Goal: Task Accomplishment & Management: Complete application form

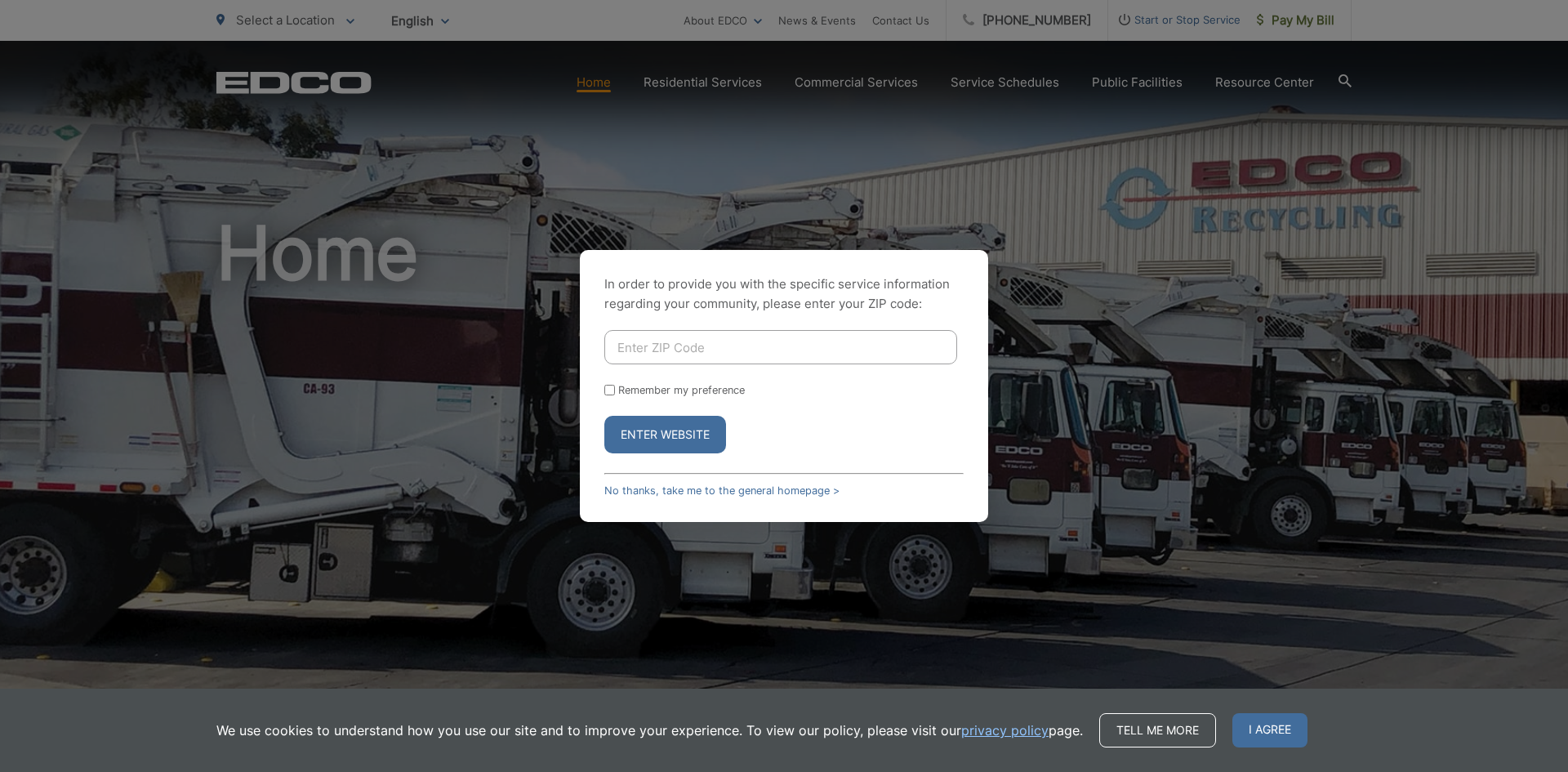
click at [710, 350] on input "Enter ZIP Code" at bounding box center [781, 346] width 353 height 34
drag, startPoint x: 702, startPoint y: 354, endPoint x: 590, endPoint y: 353, distance: 112.0
click at [590, 353] on div "In order to provide you with the specific service information regarding your co…" at bounding box center [784, 386] width 408 height 272
type input "92024"
click at [643, 386] on label "Remember my preference" at bounding box center [681, 390] width 127 height 12
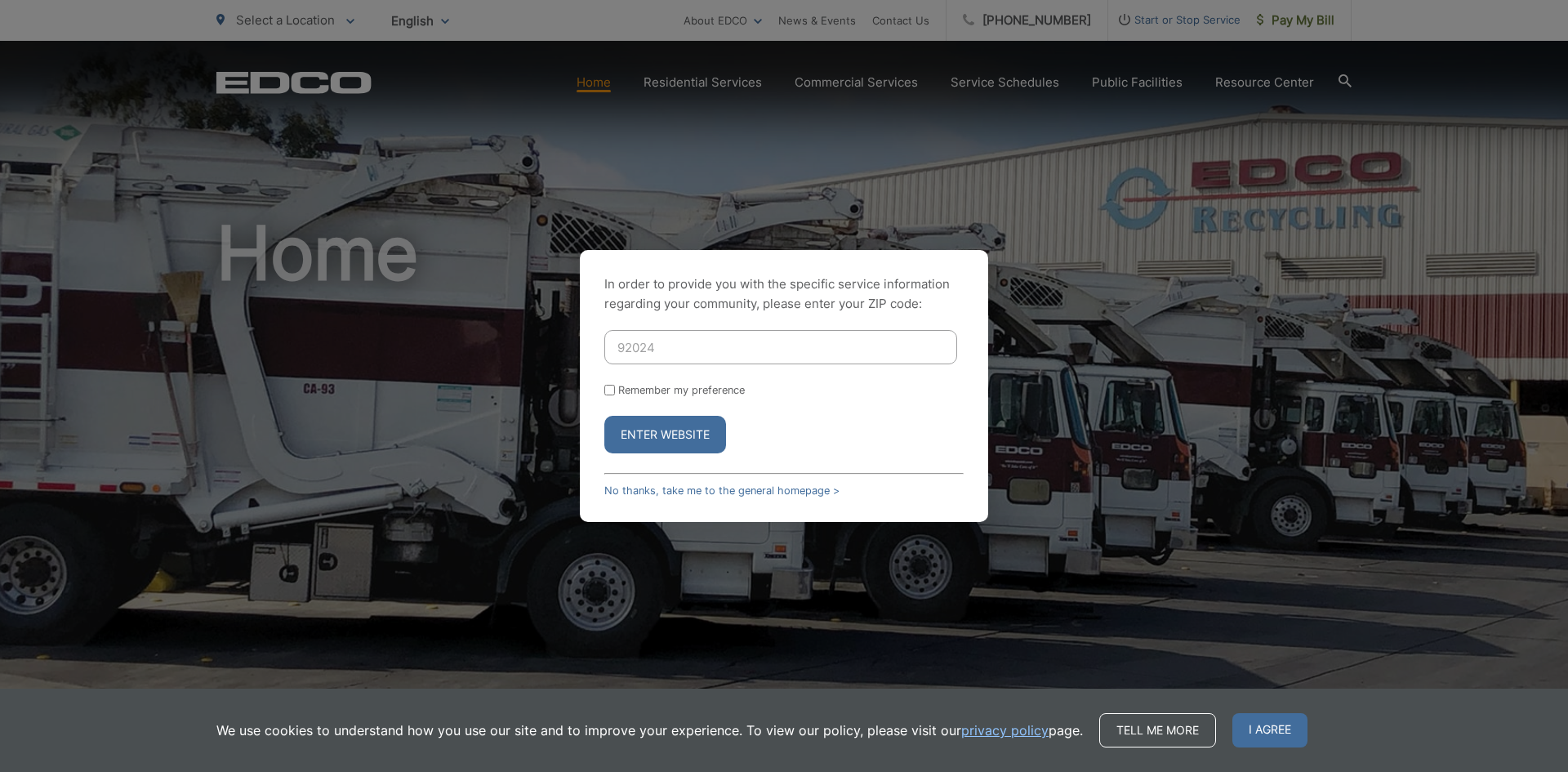
click at [615, 386] on input "Remember my preference" at bounding box center [610, 390] width 11 height 11
checkbox input "true"
click at [643, 434] on button "Enter Website" at bounding box center [665, 434] width 122 height 38
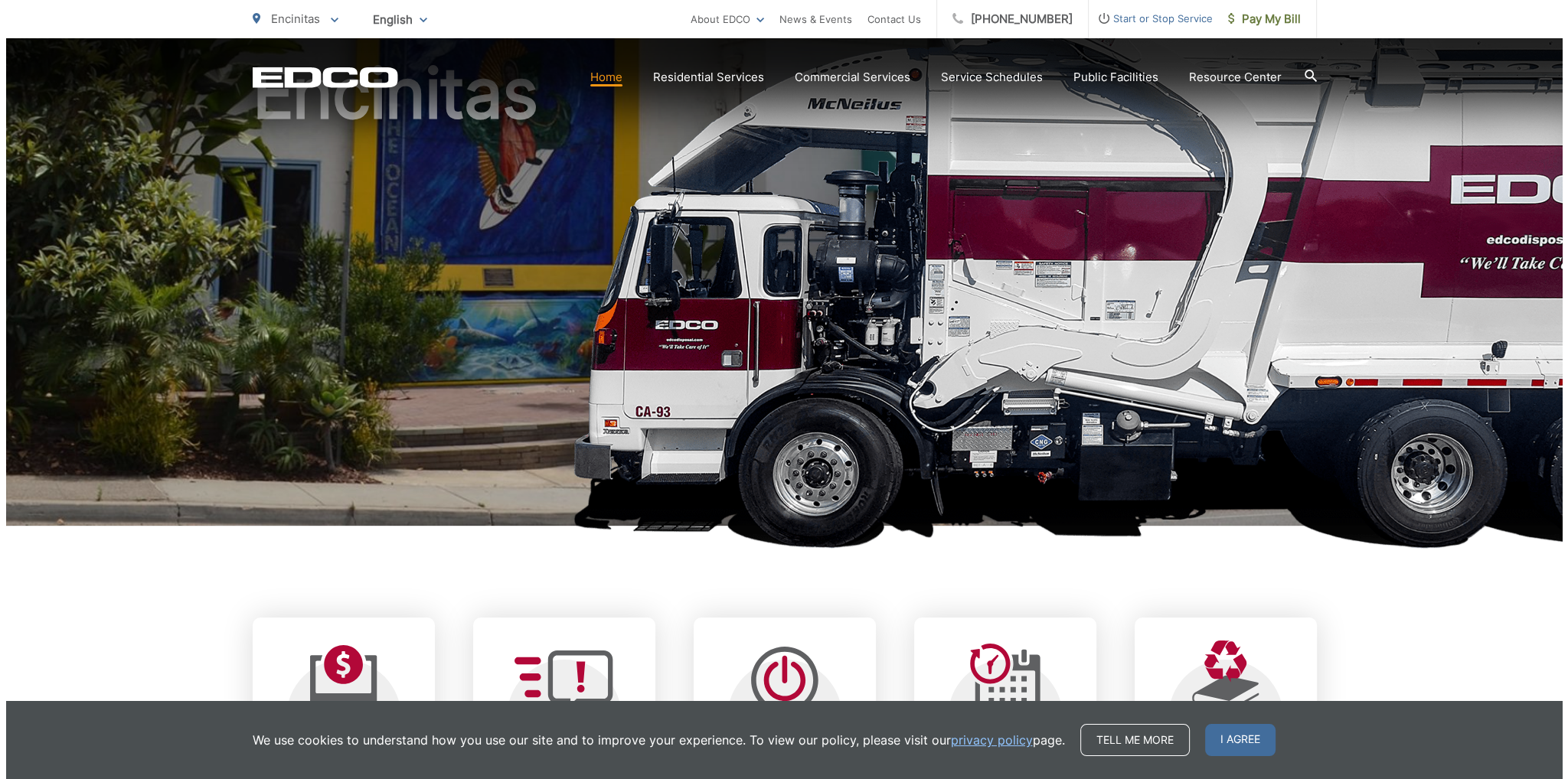
scroll to position [382, 0]
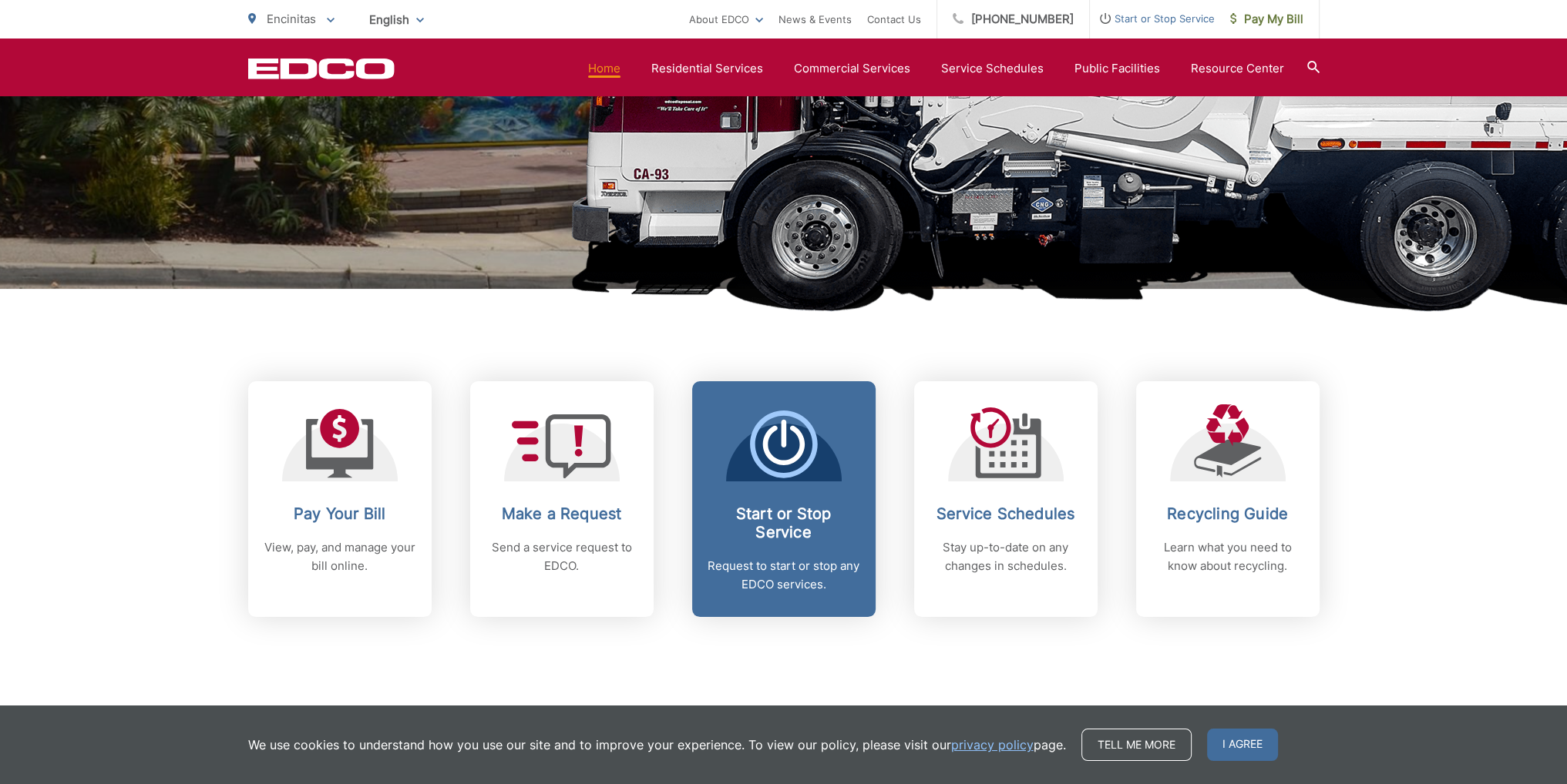
click at [797, 477] on icon at bounding box center [784, 445] width 68 height 68
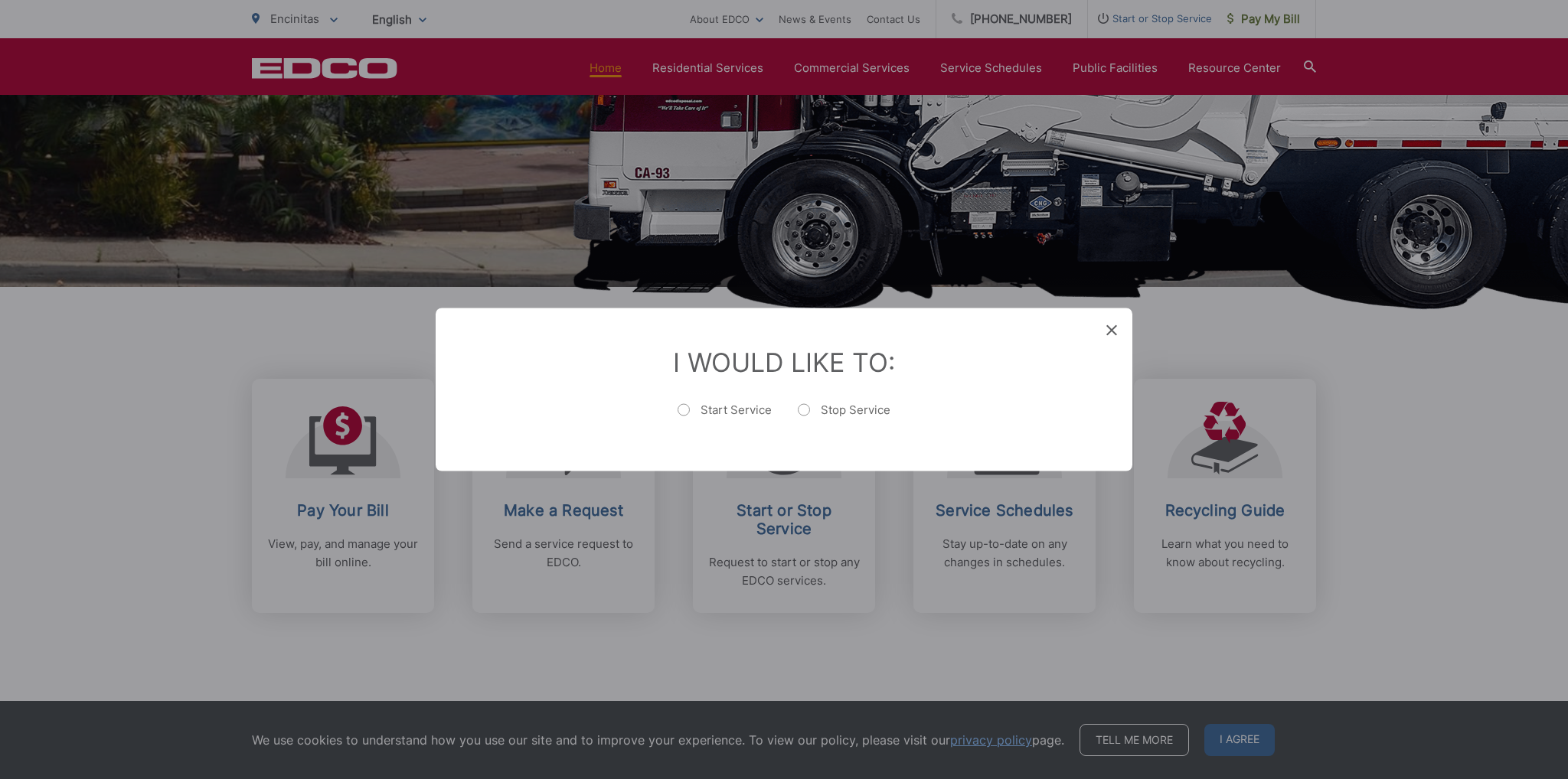
click at [735, 406] on label "Start Service" at bounding box center [725, 417] width 94 height 31
radio input "true"
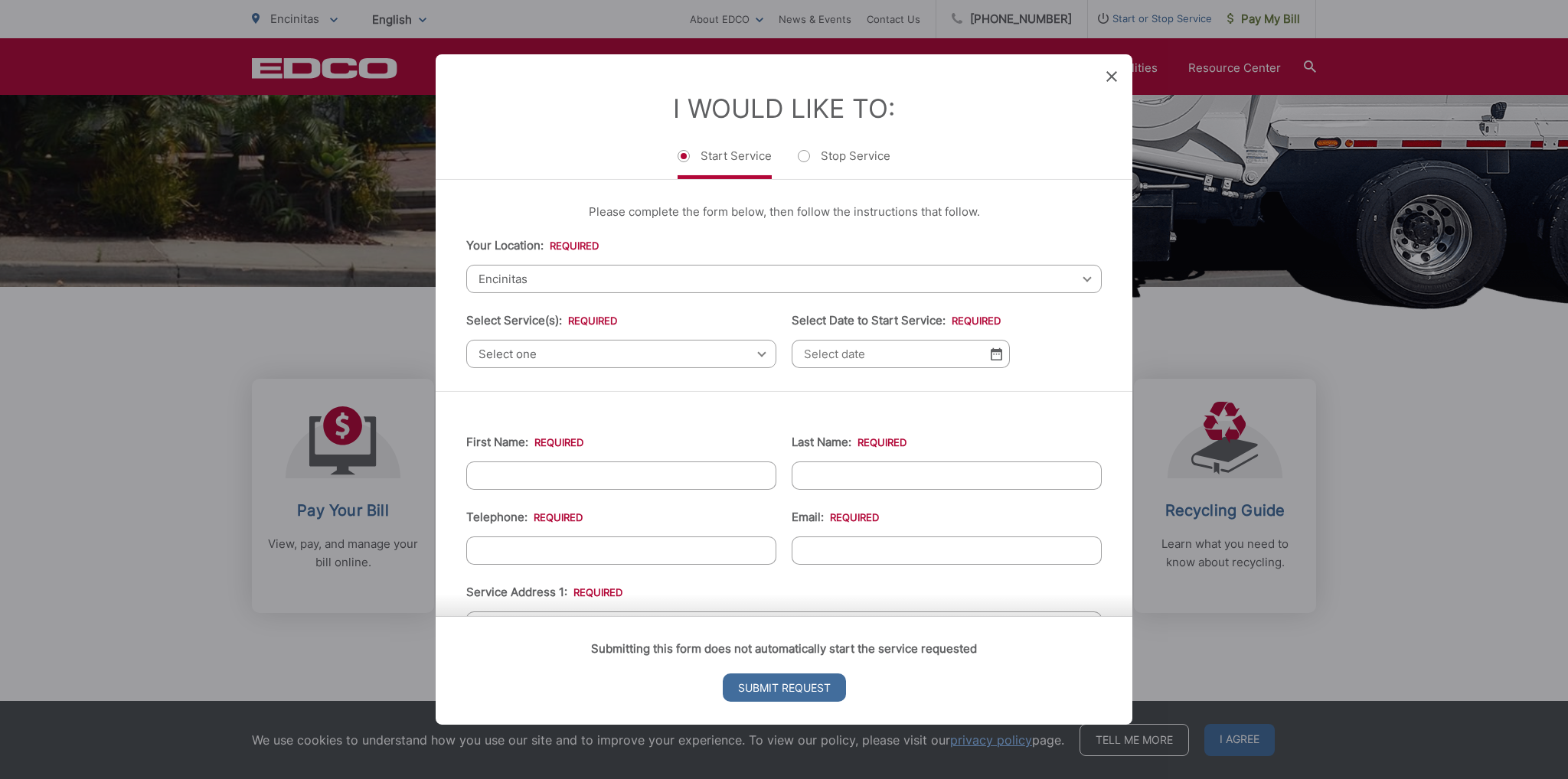
click at [625, 273] on span "Encinitas" at bounding box center [784, 279] width 636 height 28
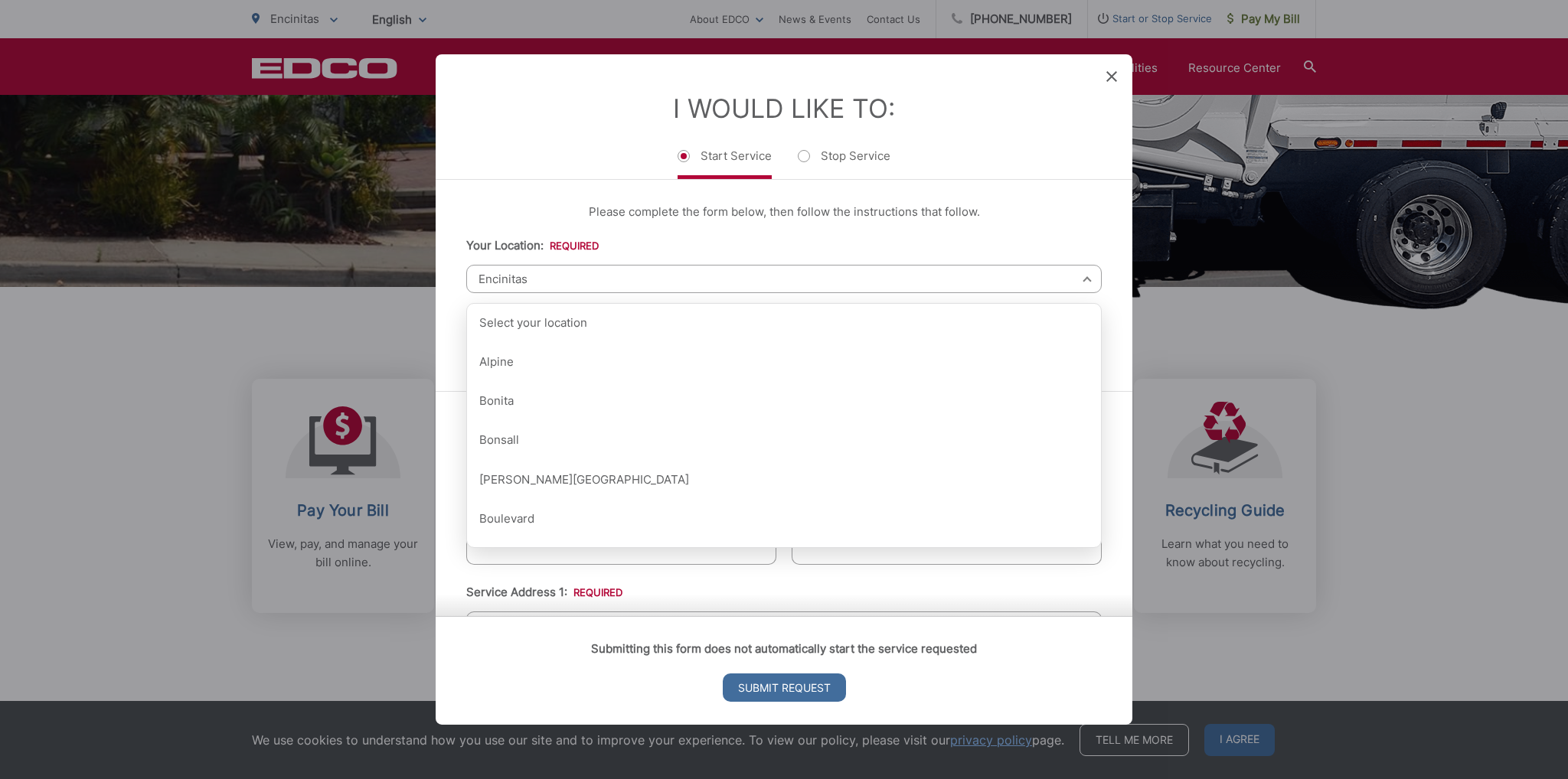
click at [596, 216] on p "Please complete the form below, then follow the instructions that follow." at bounding box center [784, 212] width 636 height 18
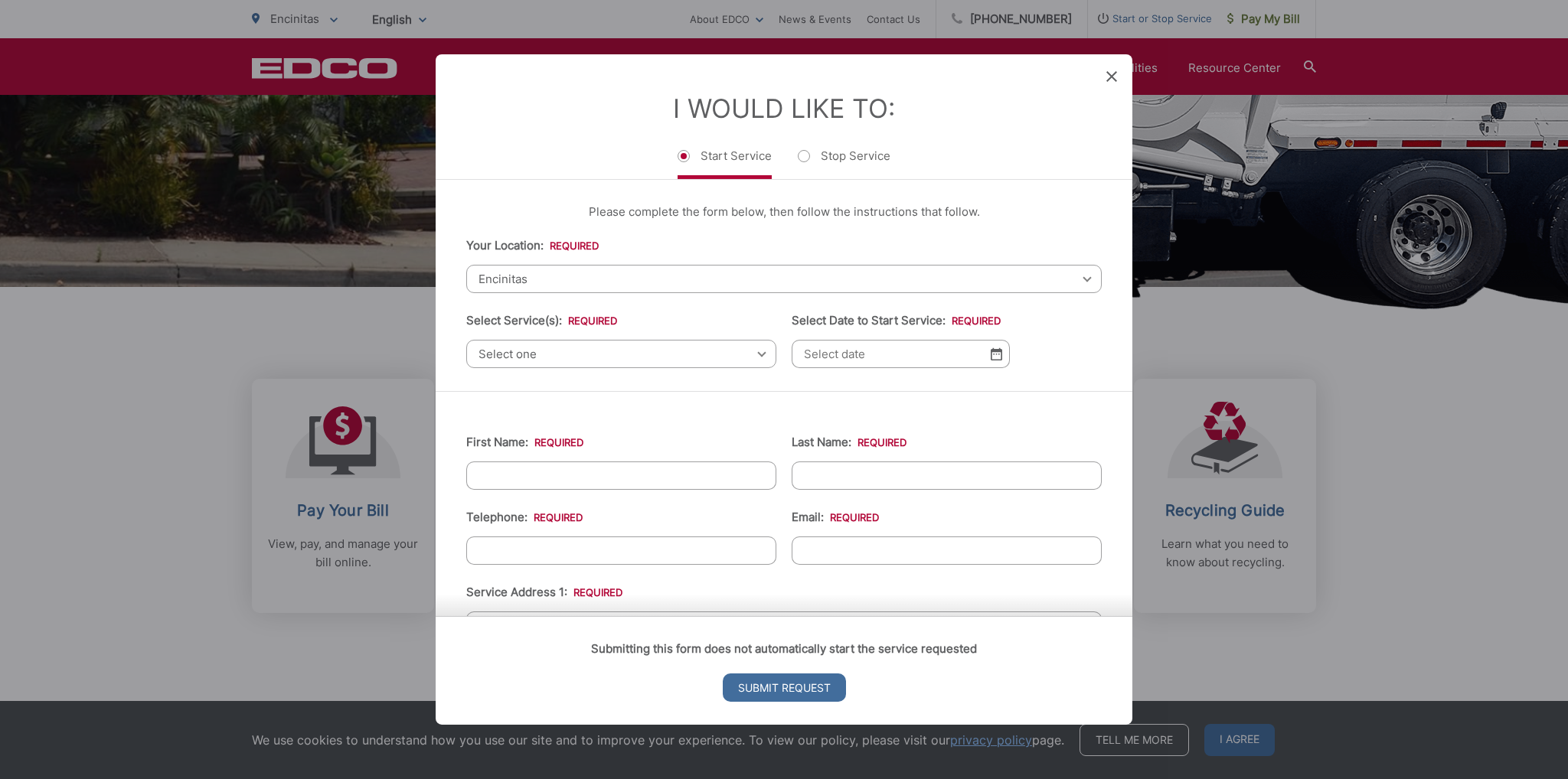
click at [564, 344] on span "Select one" at bounding box center [621, 354] width 310 height 28
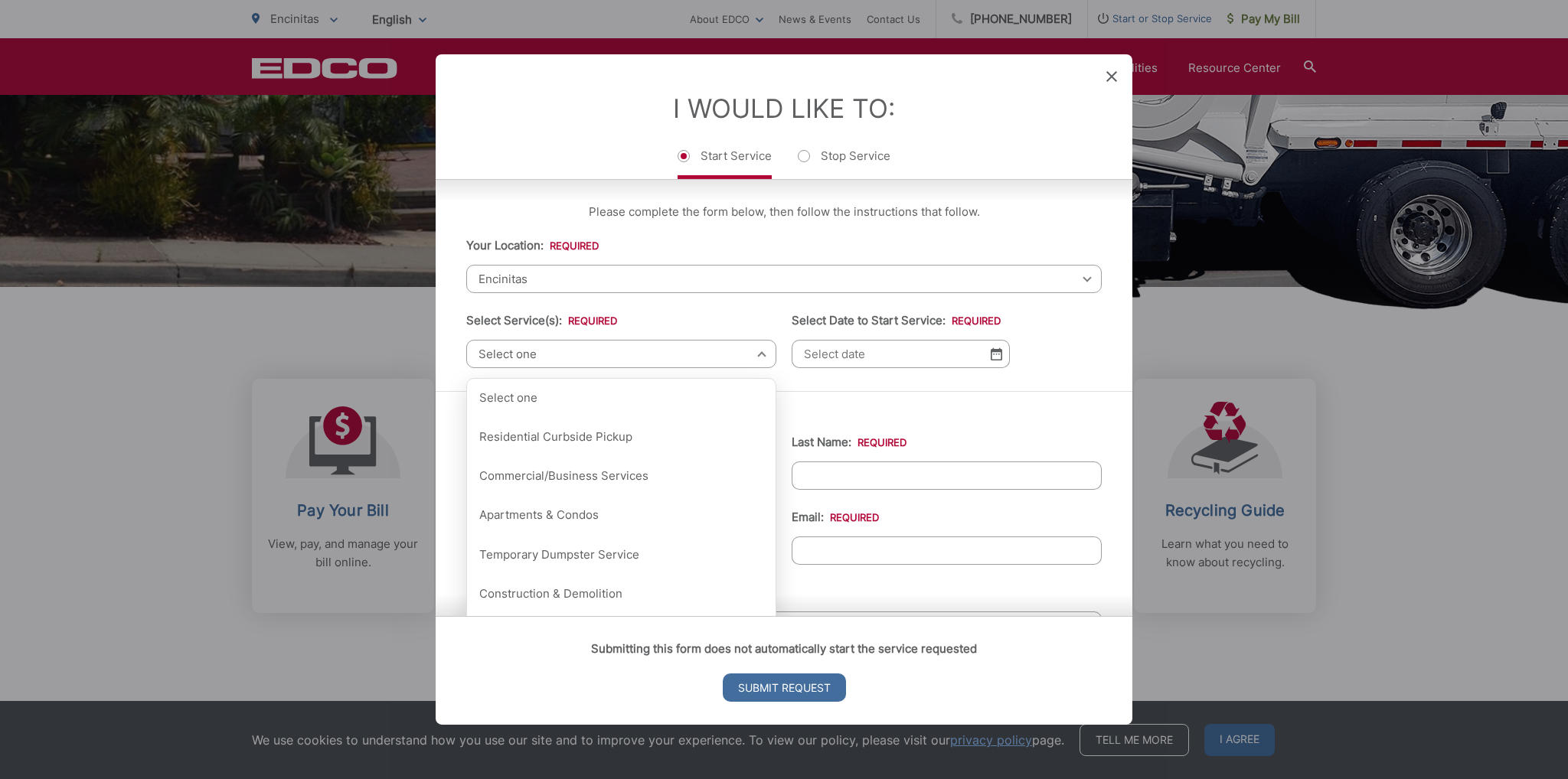
scroll to position [77, 0]
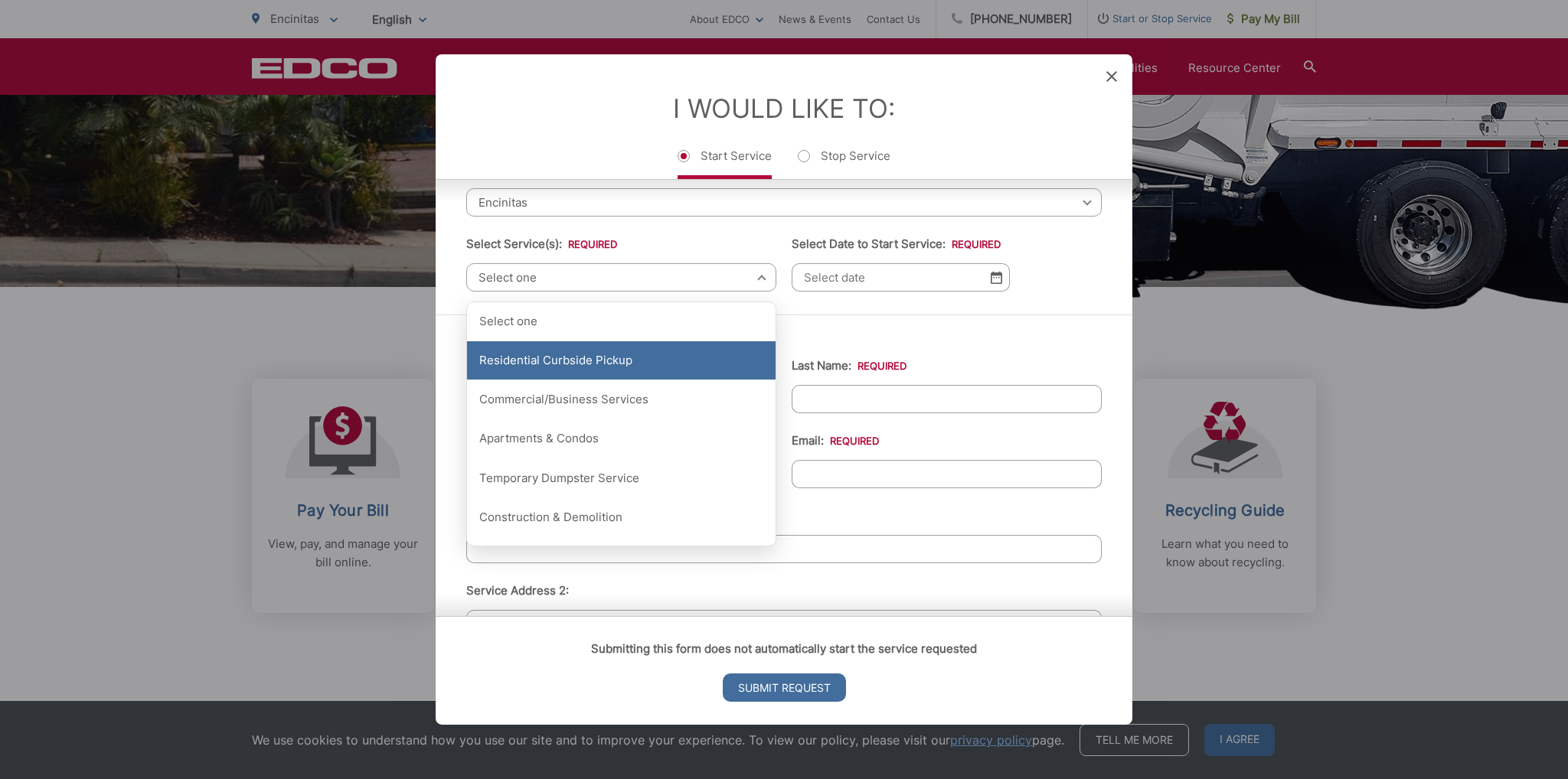
click at [606, 356] on div "Residential Curbside Pickup" at bounding box center [621, 360] width 308 height 38
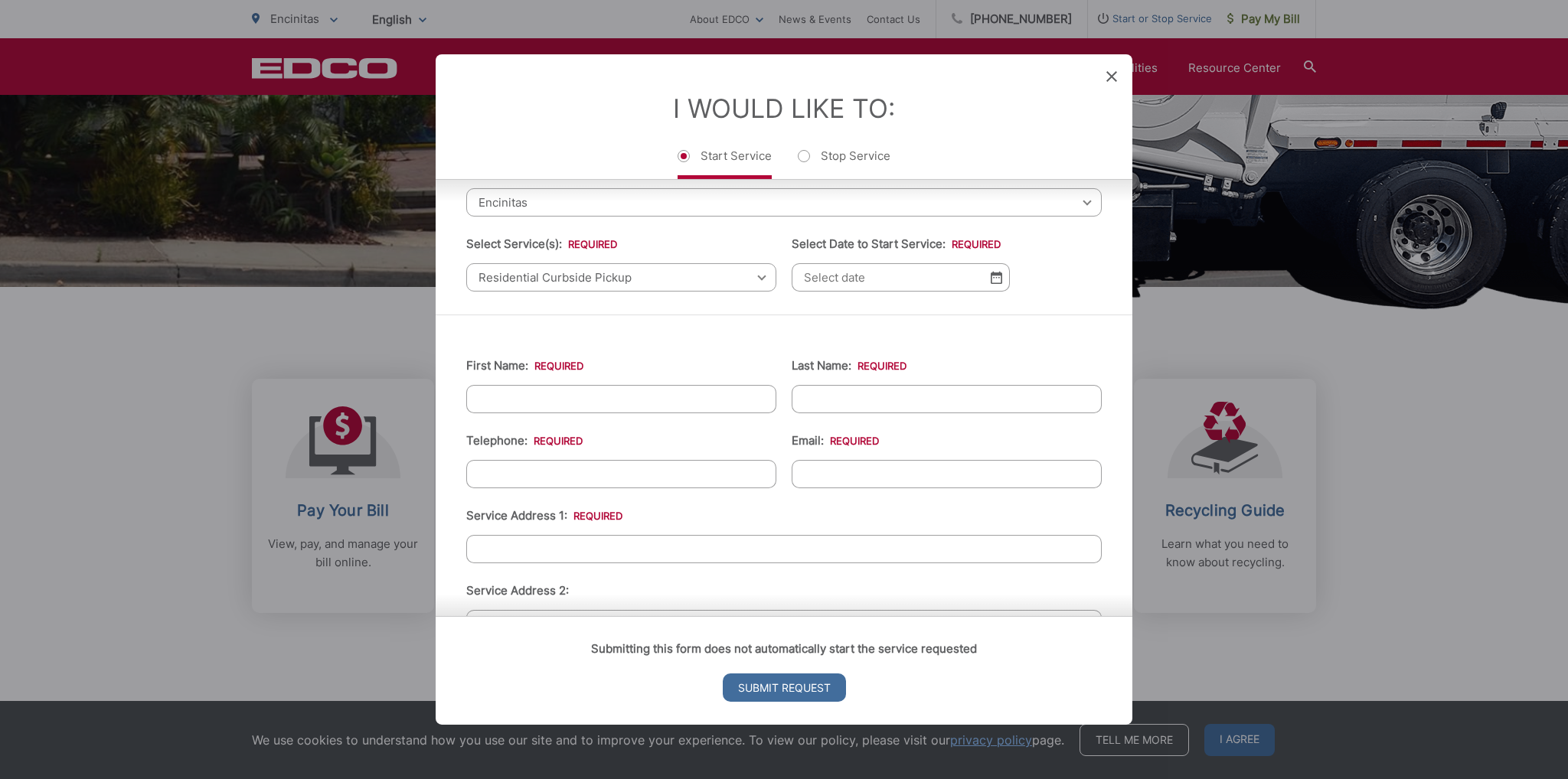
click at [991, 277] on img at bounding box center [997, 278] width 12 height 13
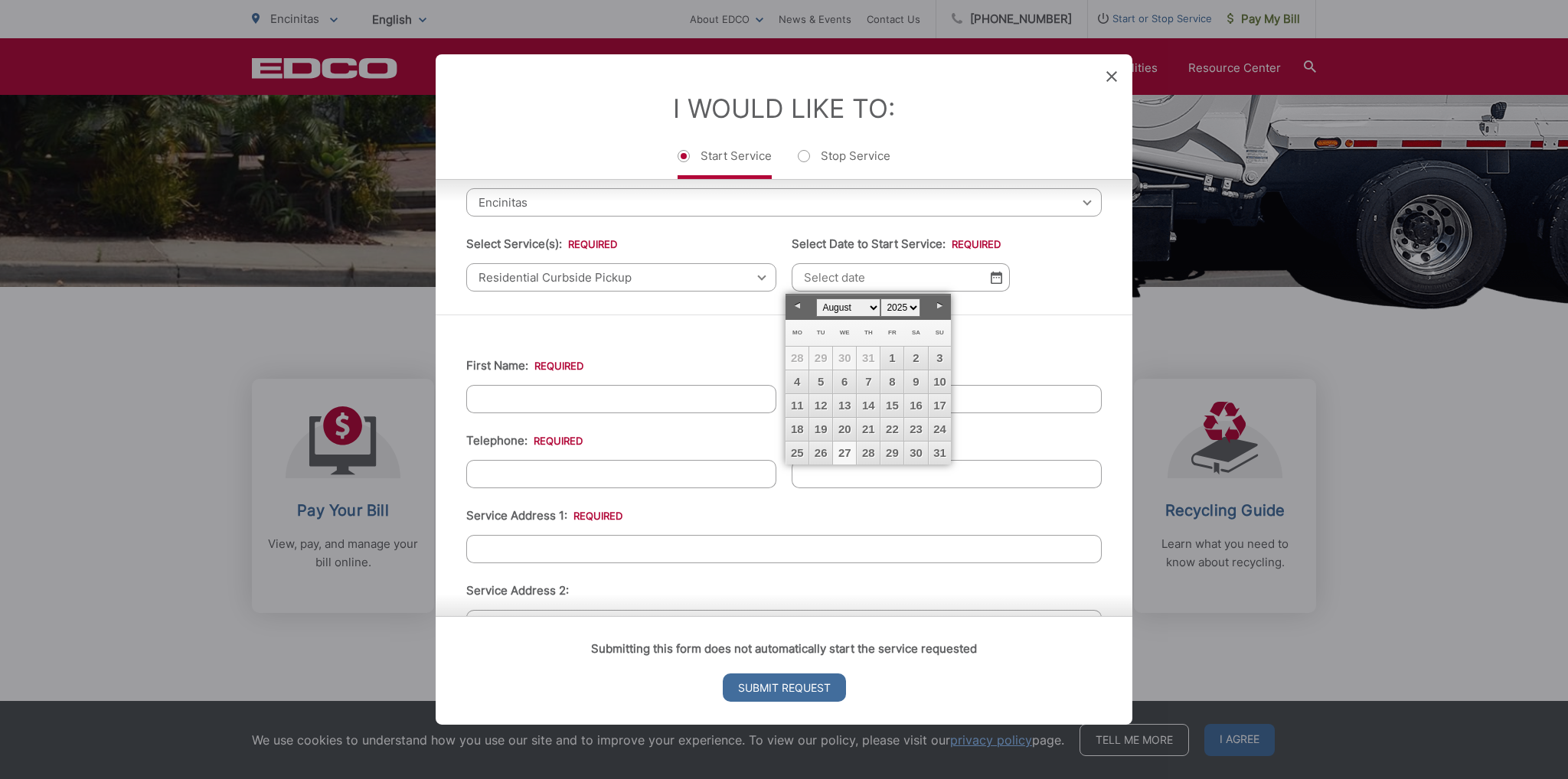
click at [941, 307] on link "Next" at bounding box center [940, 306] width 23 height 23
click at [822, 354] on link "2" at bounding box center [821, 359] width 23 height 23
type input "09/02/2025"
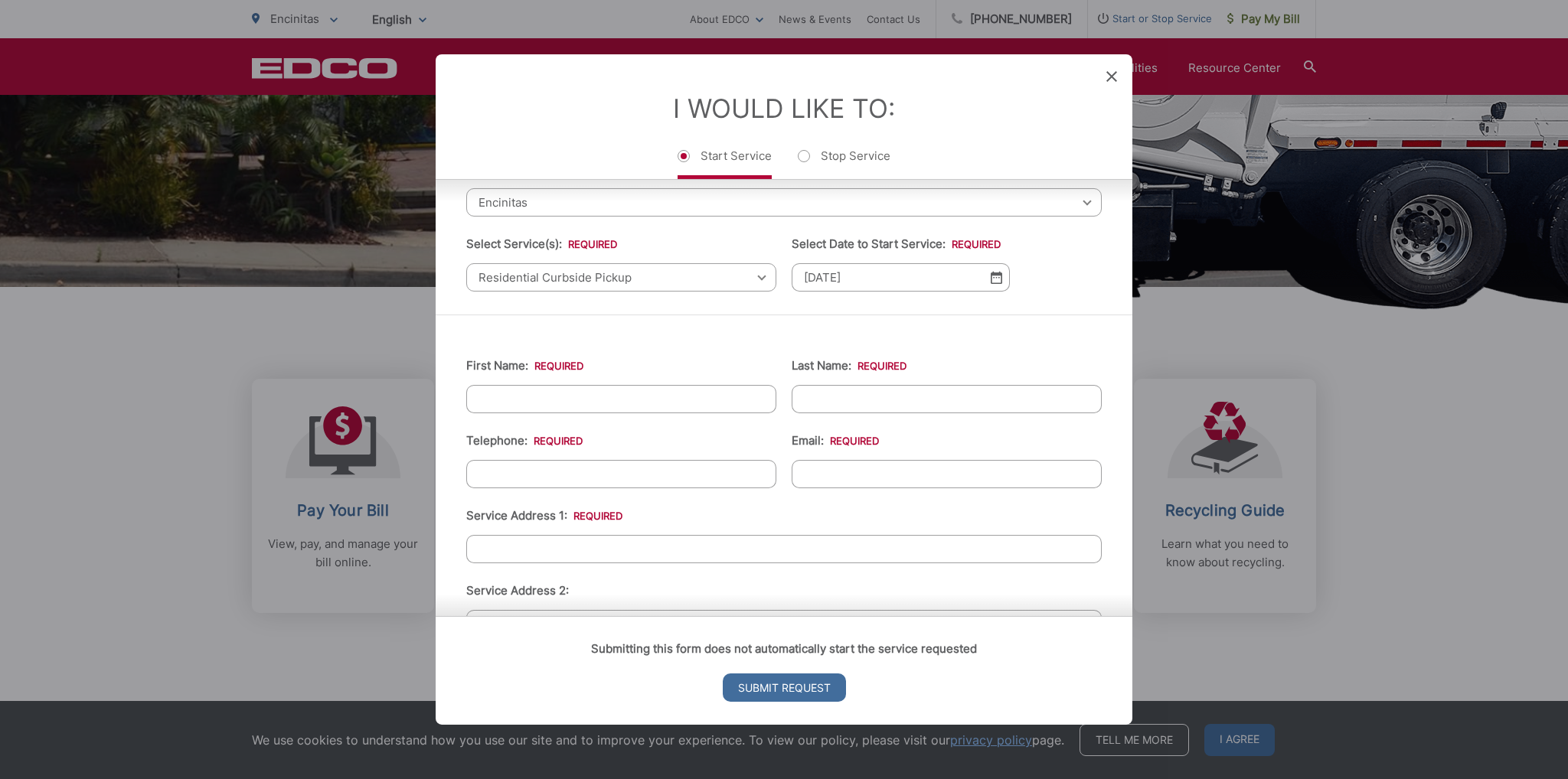
click at [674, 402] on input "First Name: *" at bounding box center [621, 399] width 310 height 28
type input "Reed"
type input "Walchle"
type input "(904) 540-2920"
type input "rwalchle@gmail.com"
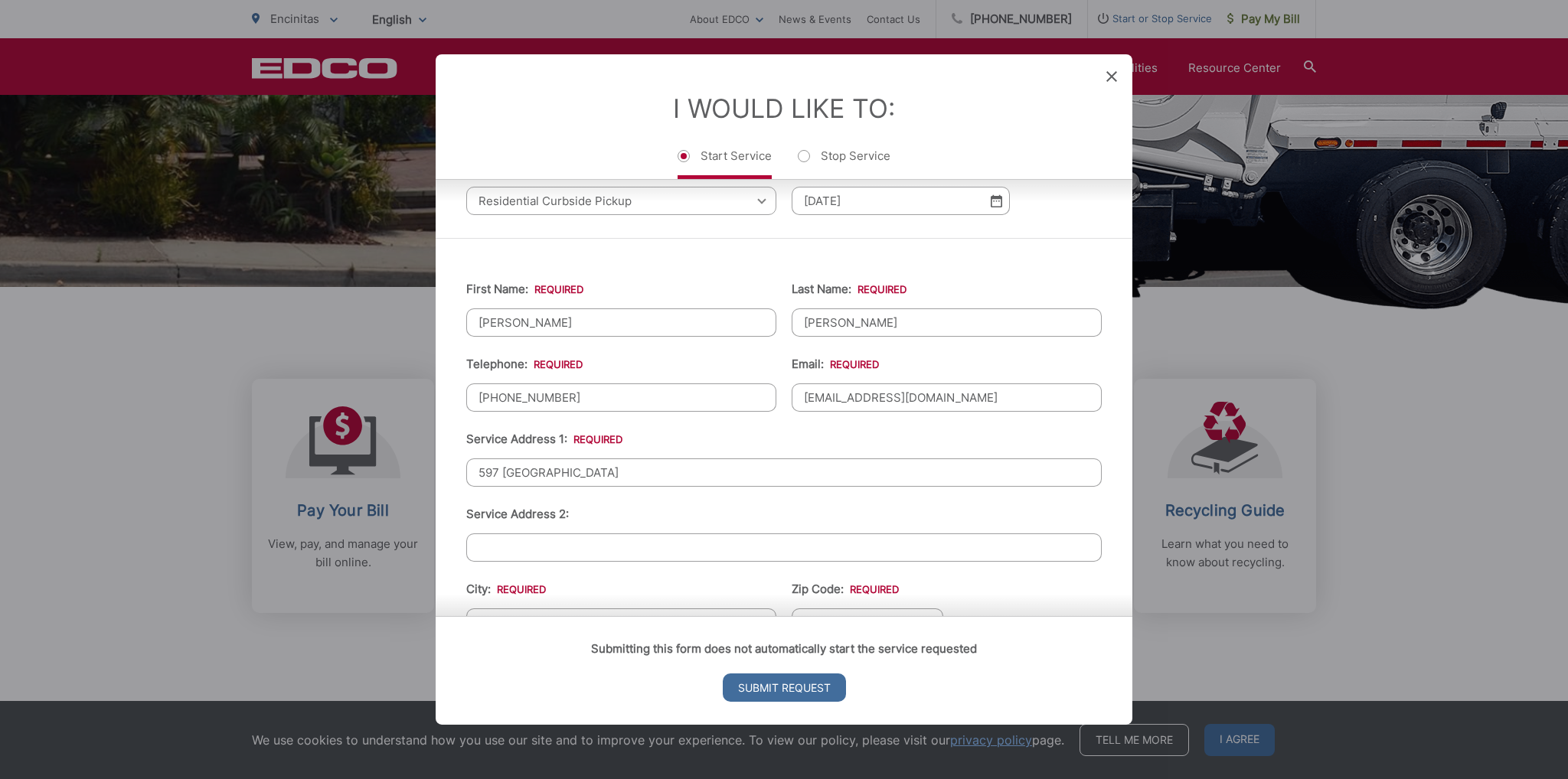
scroll to position [230, 0]
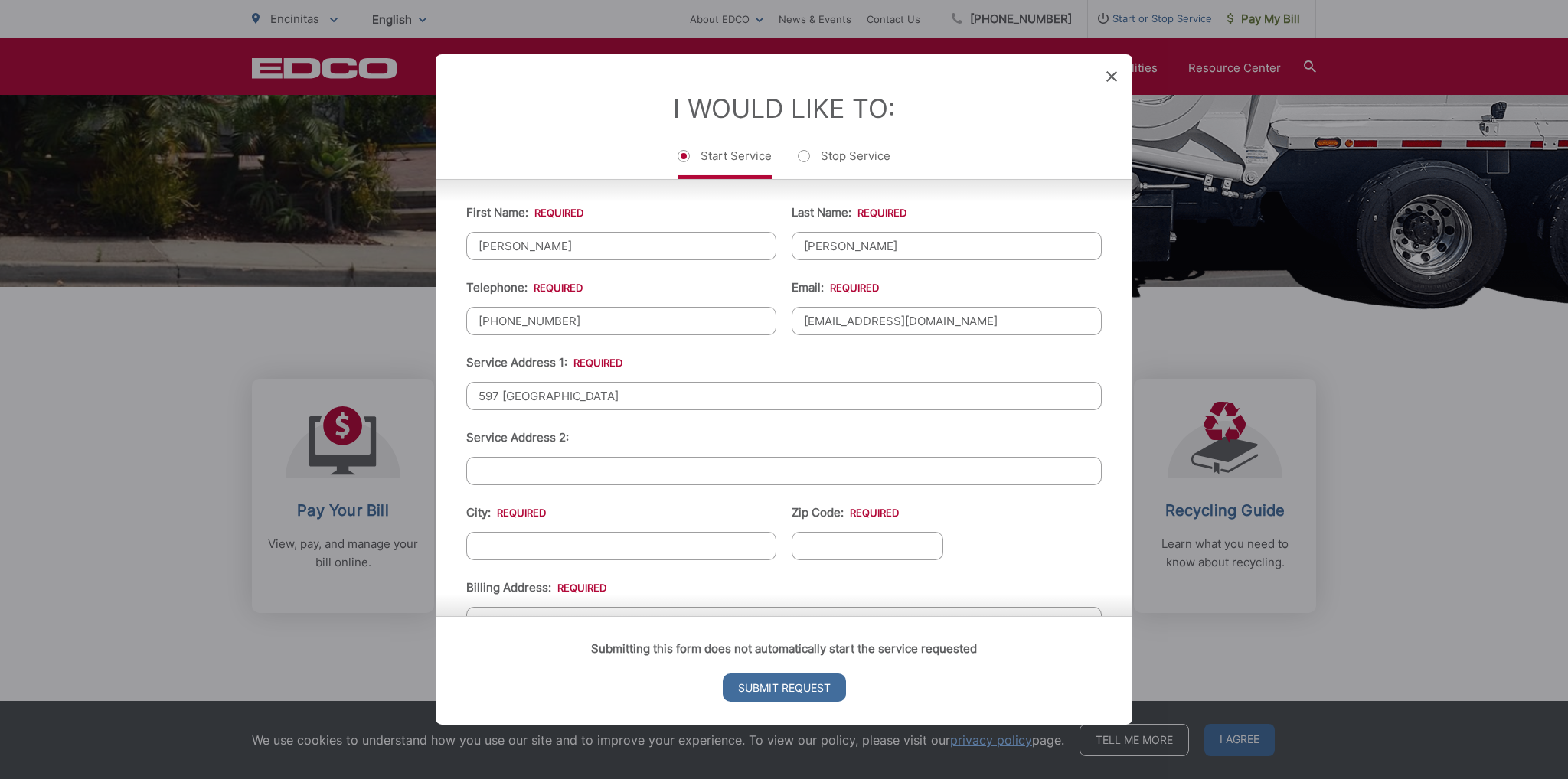
type input "597 Via Cantebria"
click at [524, 544] on input "City: *" at bounding box center [621, 546] width 310 height 28
type input "Encinitas"
type input "92024"
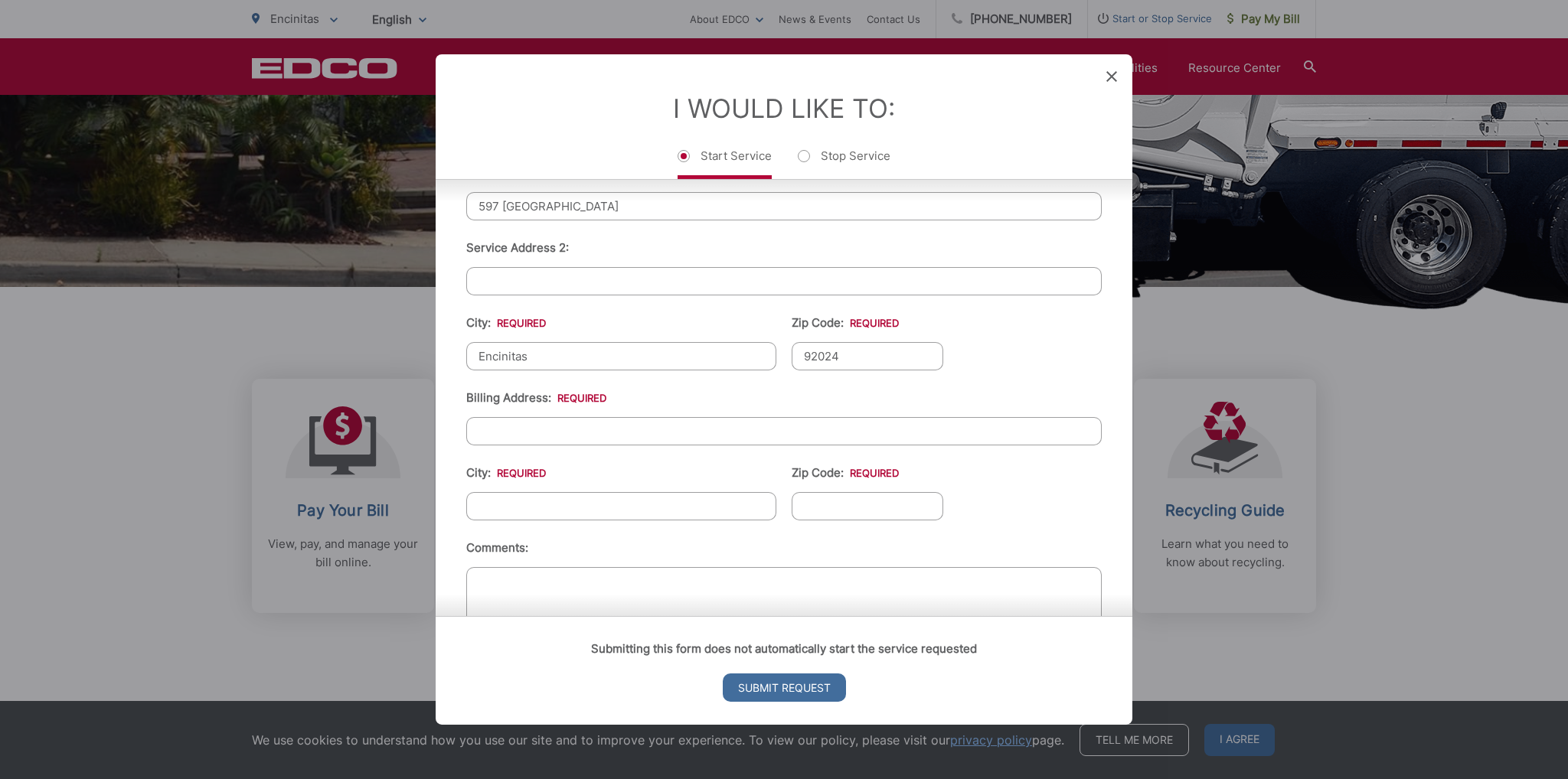
scroll to position [397, 0]
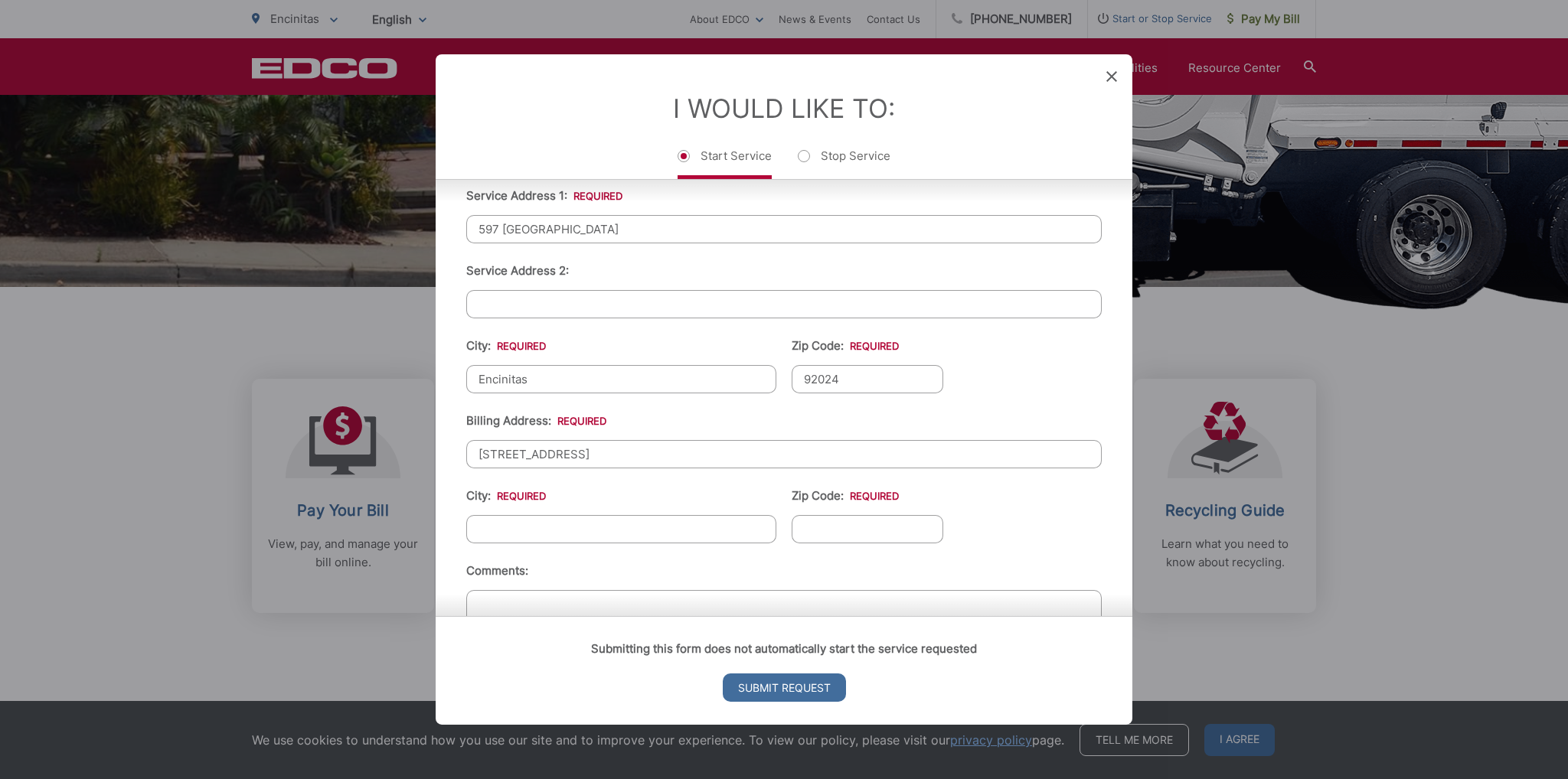
type input "1700 E 16th St"
type input "Newport Beach"
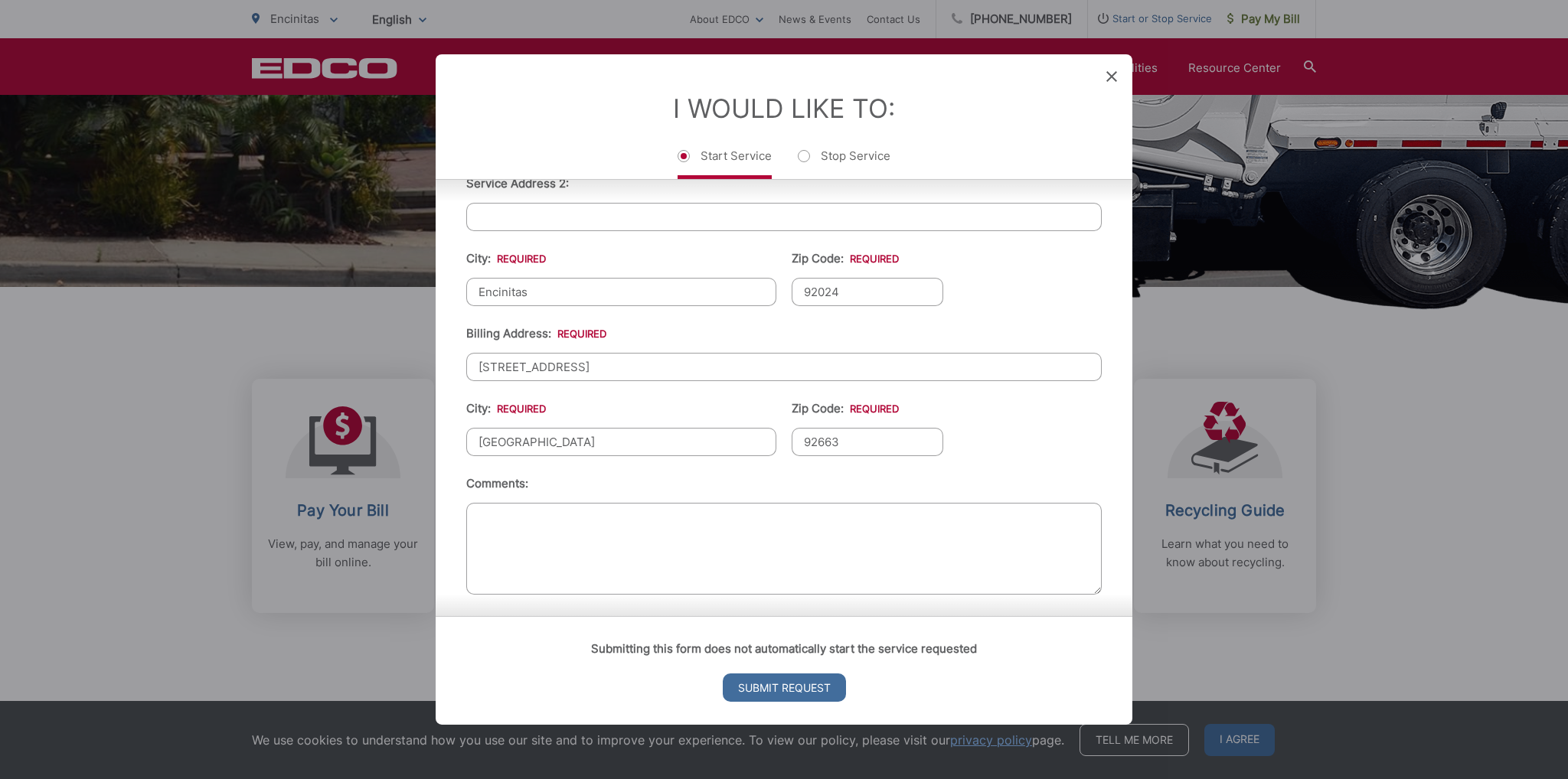
scroll to position [485, 0]
type input "92663"
click at [651, 519] on textarea "Comments:" at bounding box center [784, 547] width 636 height 92
click at [783, 689] on input "Submit Request" at bounding box center [784, 687] width 123 height 28
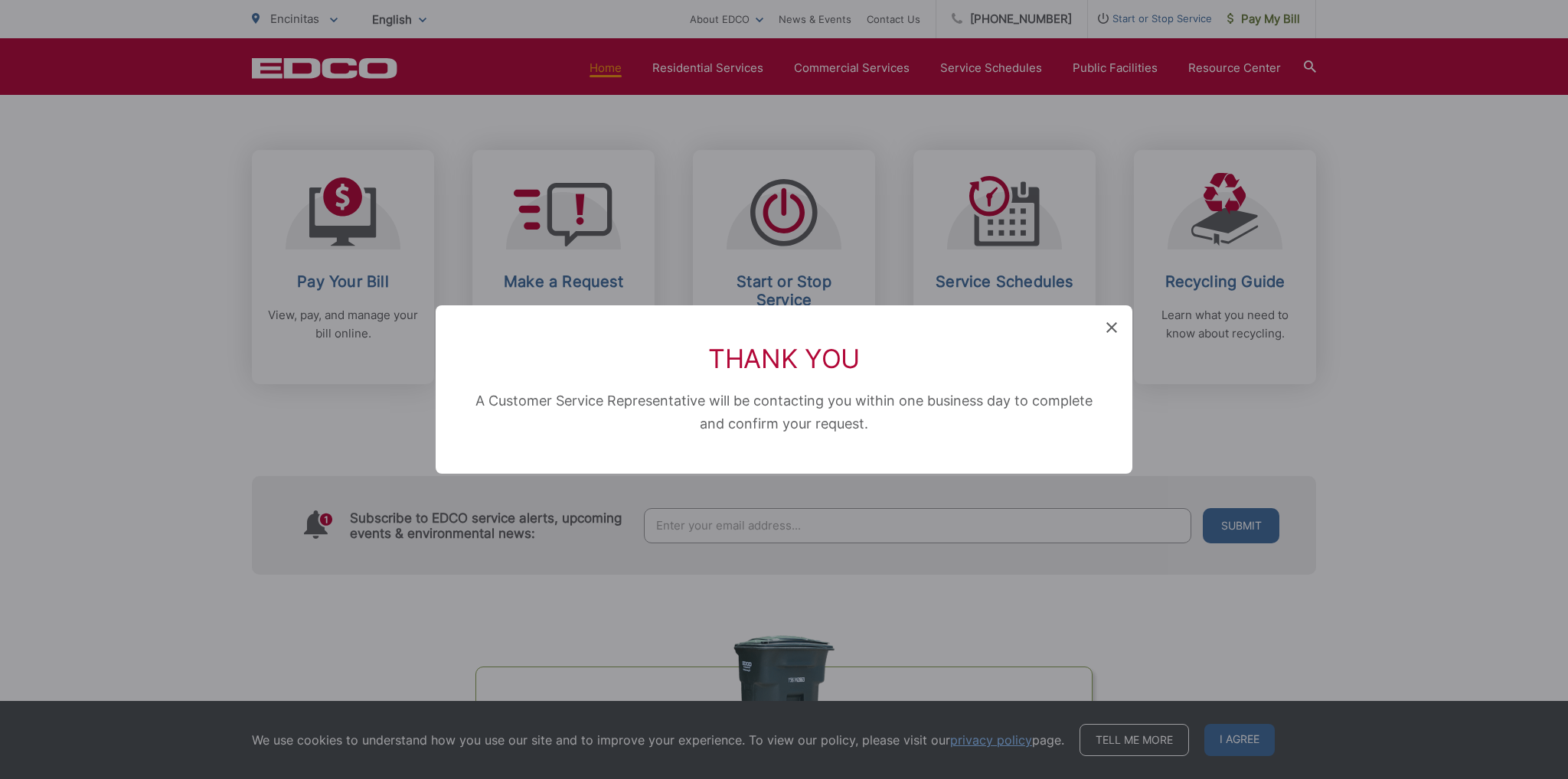
click at [1113, 328] on icon at bounding box center [1112, 327] width 11 height 11
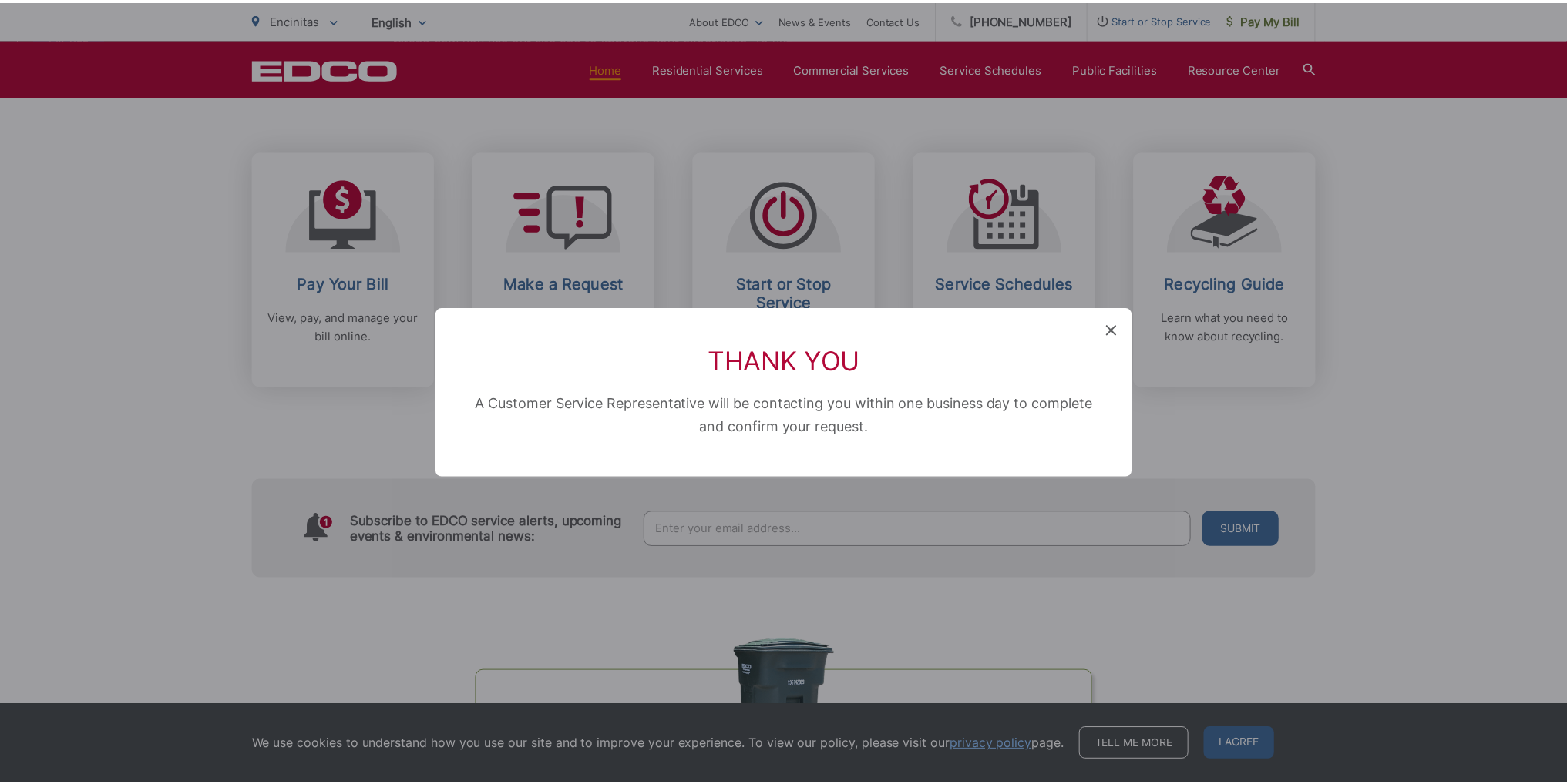
scroll to position [385, 0]
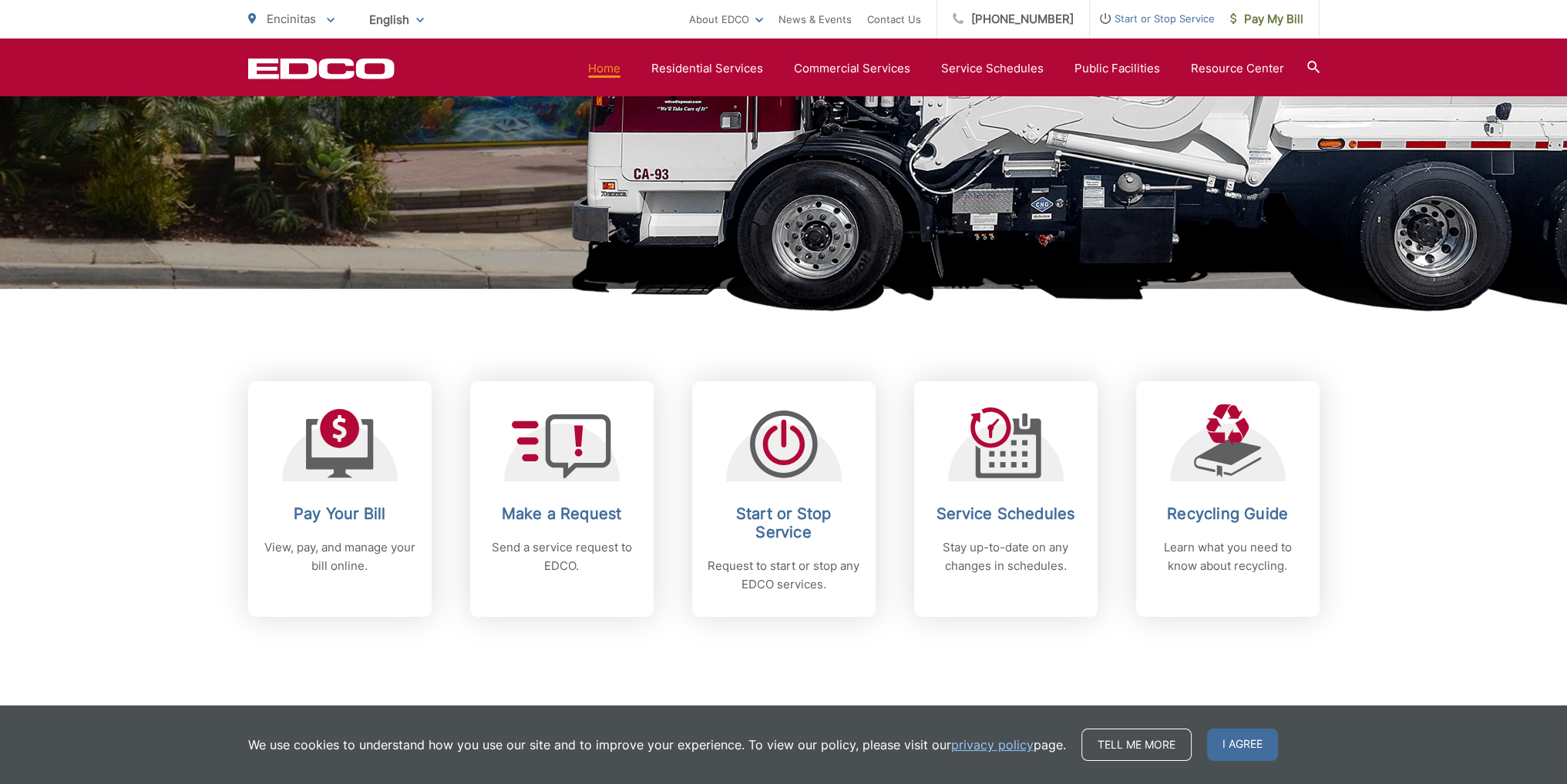
click at [1105, 352] on div "Pay Your Bill View, pay, and manage your bill online. Make a Request Send a ser…" at bounding box center [784, 452] width 1071 height 328
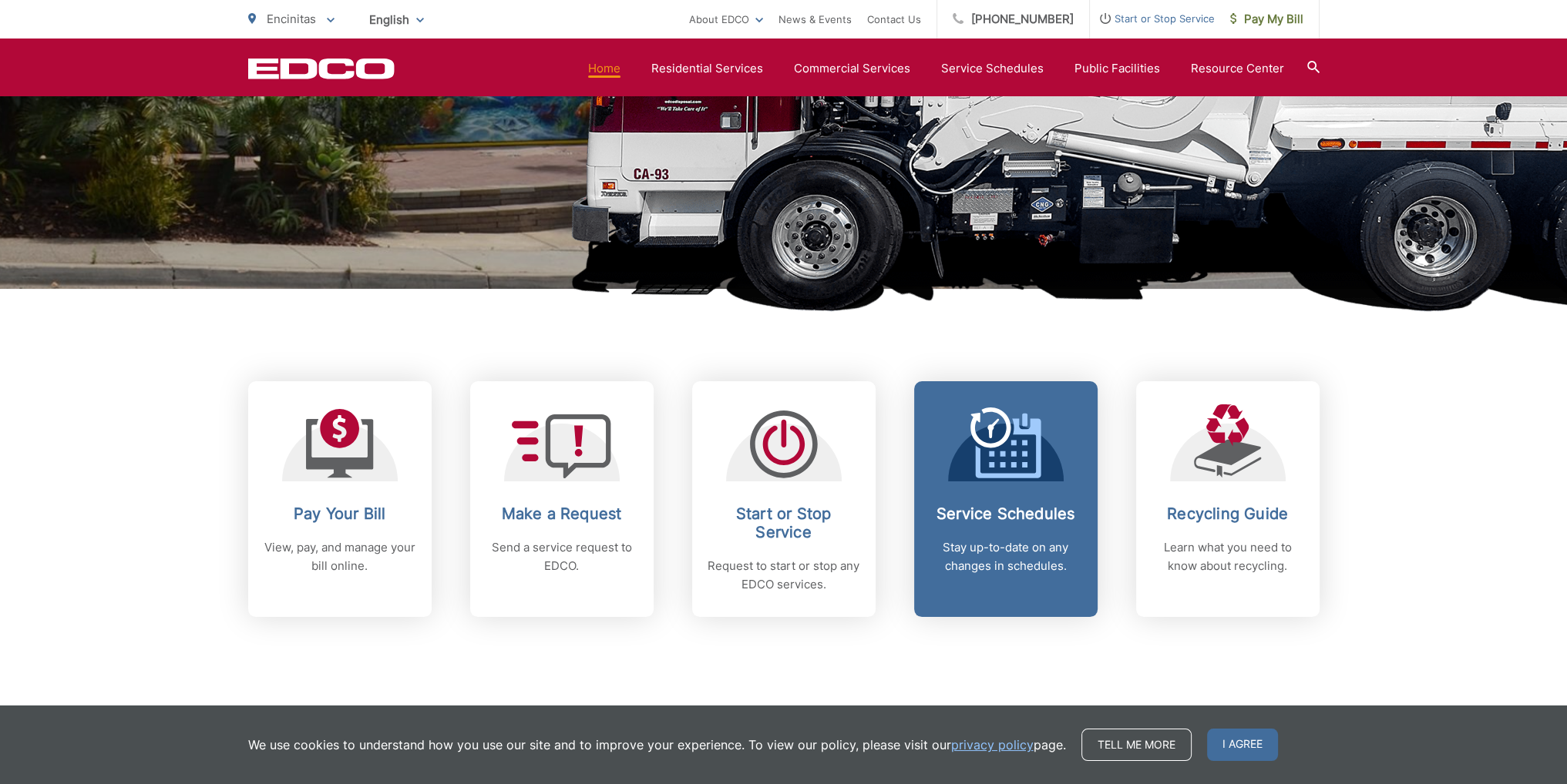
scroll to position [0, 0]
